Goal: Information Seeking & Learning: Stay updated

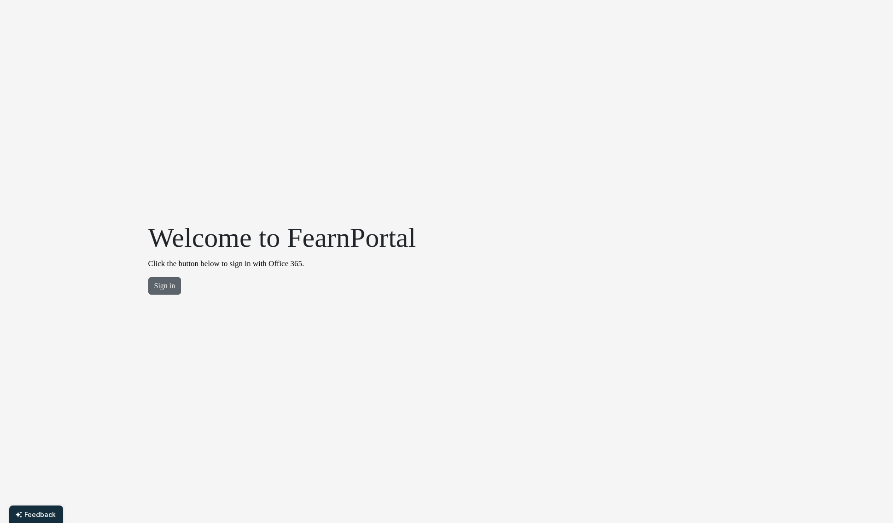
click at [172, 283] on button "Sign in" at bounding box center [164, 285] width 33 height 17
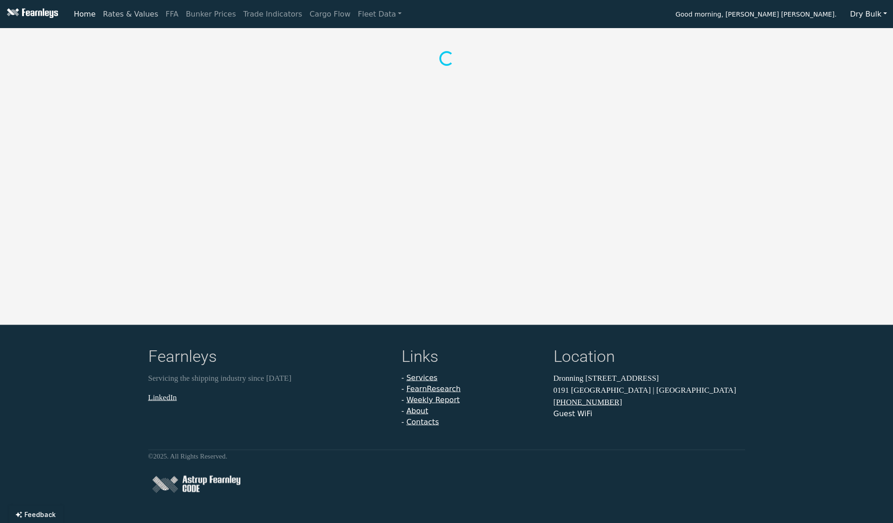
click at [135, 16] on link "Rates & Values" at bounding box center [130, 14] width 63 height 18
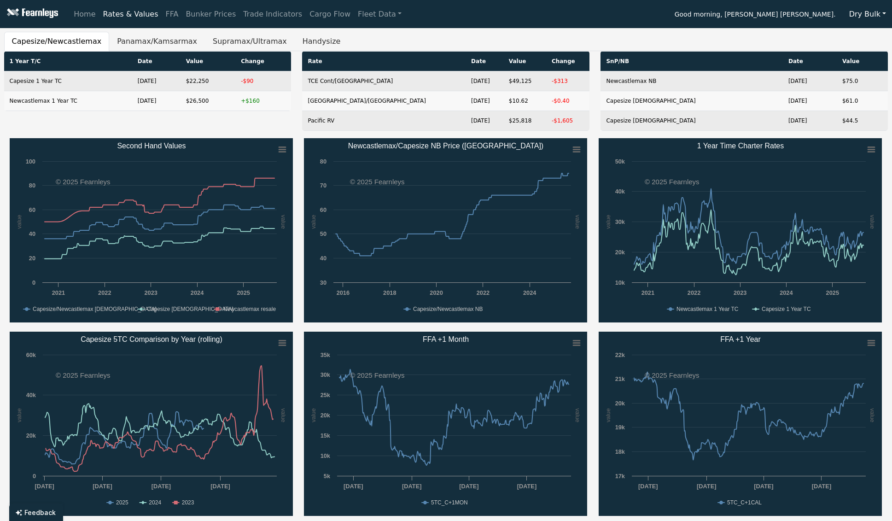
click at [550, 31] on div "Home Rates & Values FFA Bunker Prices Trade Indicators Cargo Flow Fleet Data Go…" at bounding box center [446, 260] width 892 height 521
click at [164, 46] on button "Panamax/Kamsarmax" at bounding box center [157, 41] width 96 height 19
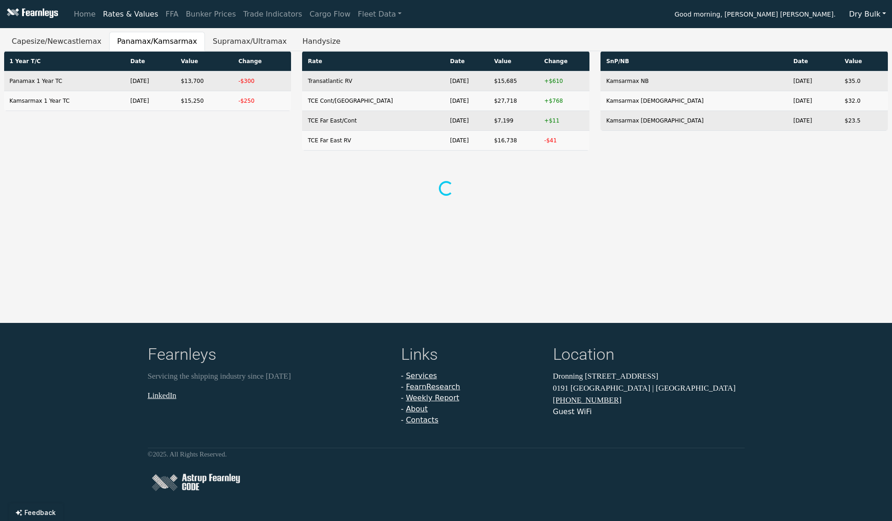
click at [411, 38] on ul "Capesize/Newcastlemax Panamax/Kamsarmax Supramax/Ultramax Handysize" at bounding box center [446, 41] width 884 height 19
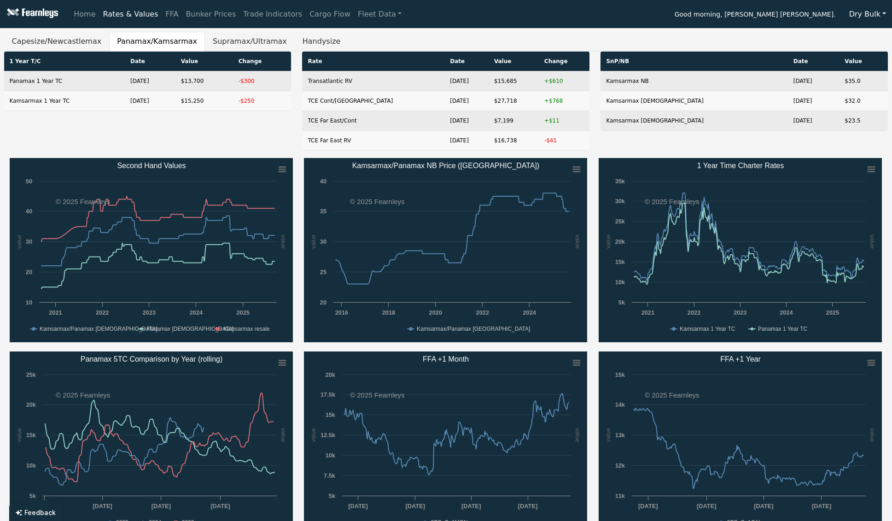
click at [291, 118] on div "1 Year T/C Date Value Change Panamax 1 Year TC [DATE] $13,700 -$300 Kamsarmax 1…" at bounding box center [148, 104] width 298 height 107
click at [604, 141] on div "SnP/NB Date Value Kamsarmax NB [DATE] $35.0 Kamsarmax [DEMOGRAPHIC_DATA] [DATE]…" at bounding box center [744, 104] width 298 height 107
